Goal: Information Seeking & Learning: Find specific page/section

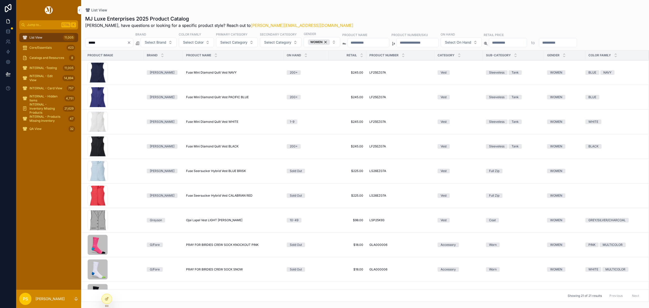
click at [38, 57] on span "Catalogs and Resources" at bounding box center [46, 58] width 35 height 4
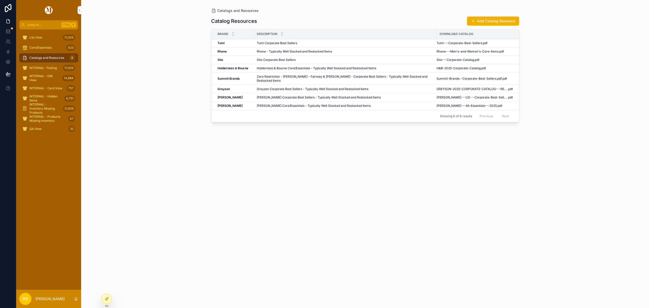
click at [136, 69] on div "Catalogs and Resources Catalog Resources Add Catalog Resource Brand Description…" at bounding box center [365, 154] width 568 height 308
click at [47, 37] on div "List View 11,005" at bounding box center [48, 37] width 53 height 8
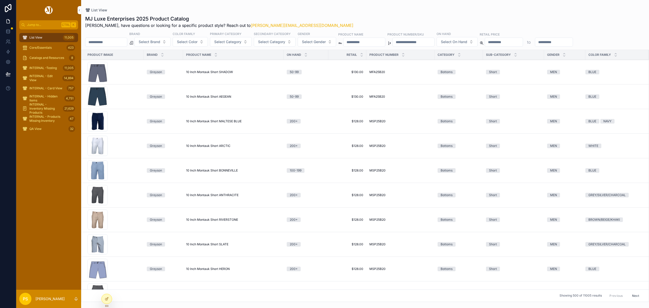
click at [123, 44] on input "scrollable content" at bounding box center [106, 42] width 42 height 7
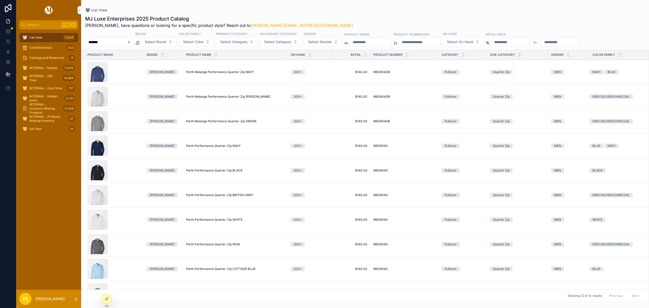
click at [202, 146] on span "Perth Performance Quarter-Zip NAVY" at bounding box center [213, 146] width 55 height 4
click at [43, 40] on div "List View 11,005" at bounding box center [48, 37] width 53 height 8
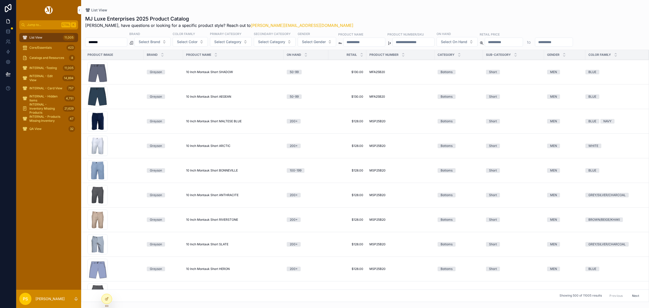
click at [116, 41] on input "*******" at bounding box center [106, 42] width 42 height 7
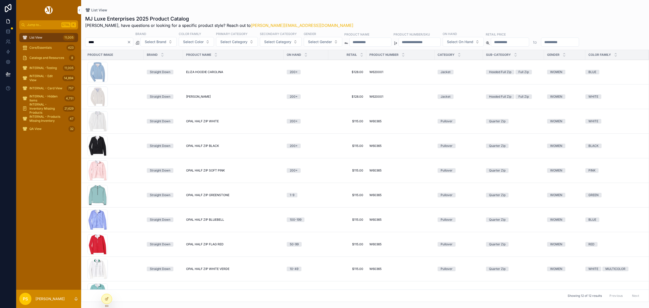
click at [0, 0] on span "Copy URL" at bounding box center [0, 0] width 0 height 0
click at [116, 41] on input "****" at bounding box center [106, 42] width 42 height 7
type input "*****"
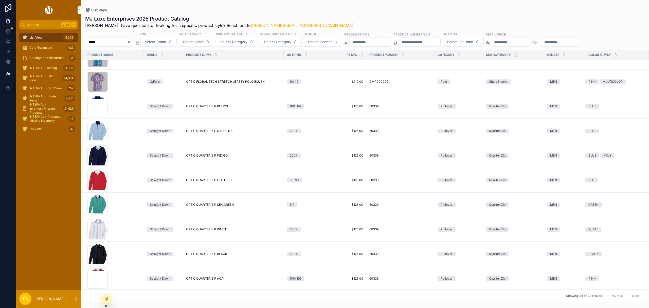
scroll to position [351, 0]
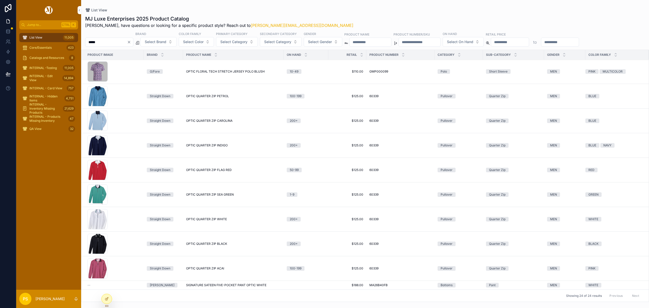
click at [0, 0] on button "Copy URL" at bounding box center [0, 0] width 0 height 0
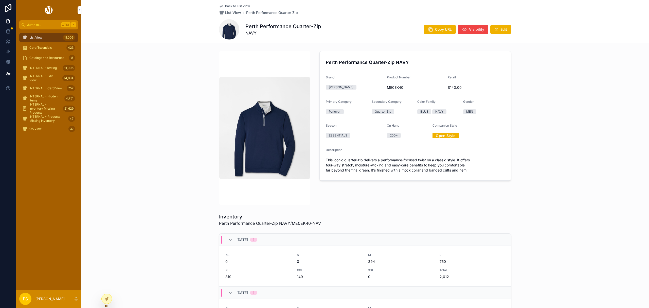
click at [445, 30] on span "Copy URL" at bounding box center [443, 29] width 17 height 5
click at [503, 29] on button "Edit" at bounding box center [500, 29] width 21 height 9
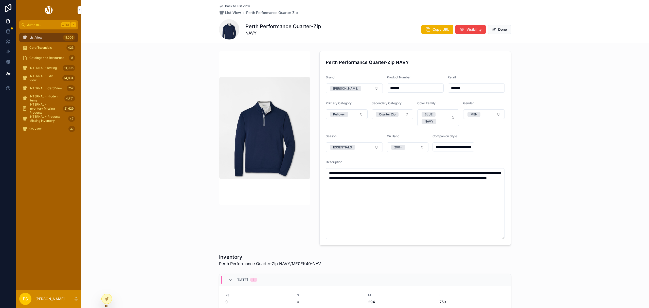
click at [506, 31] on button "Done" at bounding box center [499, 29] width 23 height 9
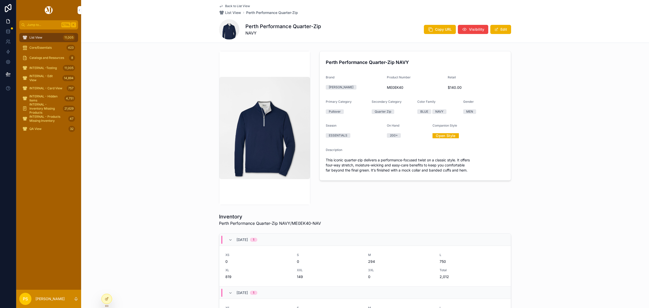
click at [572, 126] on div "Perth Performance Quarter-Zip NAVY Brand Peter Millar Product Number ME0EK40 Re…" at bounding box center [365, 128] width 568 height 158
click at [134, 92] on div "Perth Performance Quarter-Zip NAVY Brand Peter Millar Product Number ME0EK40 Re…" at bounding box center [365, 128] width 568 height 158
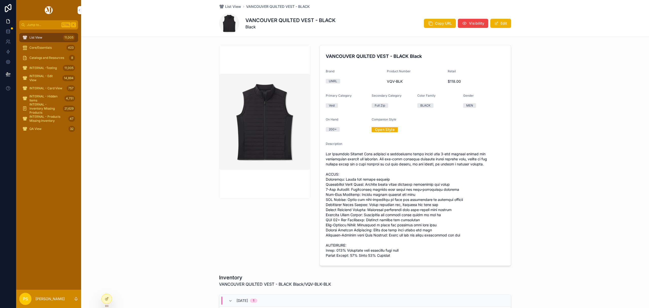
click at [381, 129] on link "Open Style" at bounding box center [385, 130] width 26 height 8
